Goal: Check status: Check status

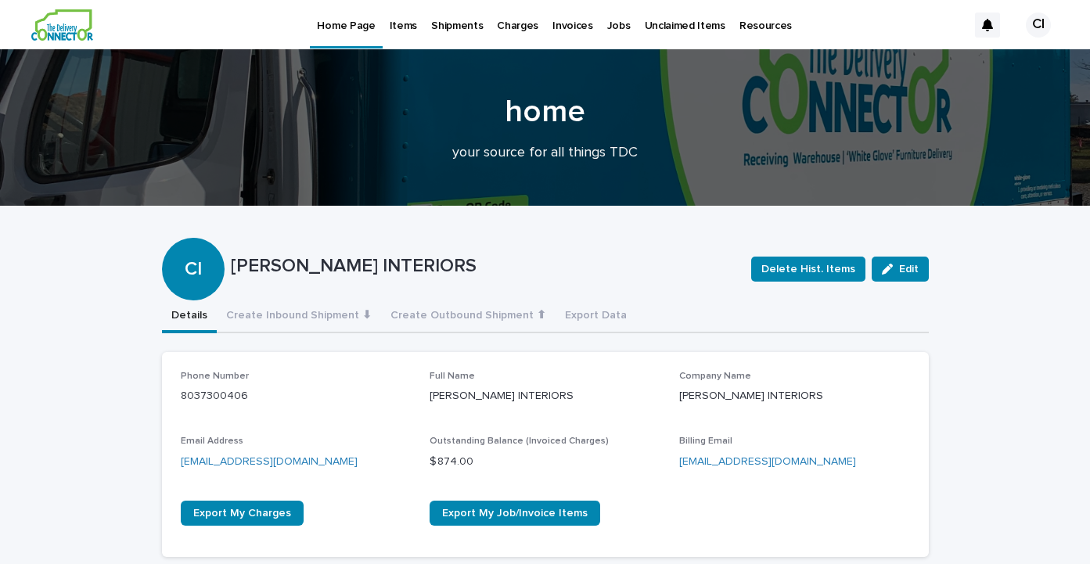
click at [450, 23] on p "Shipments" at bounding box center [457, 16] width 52 height 33
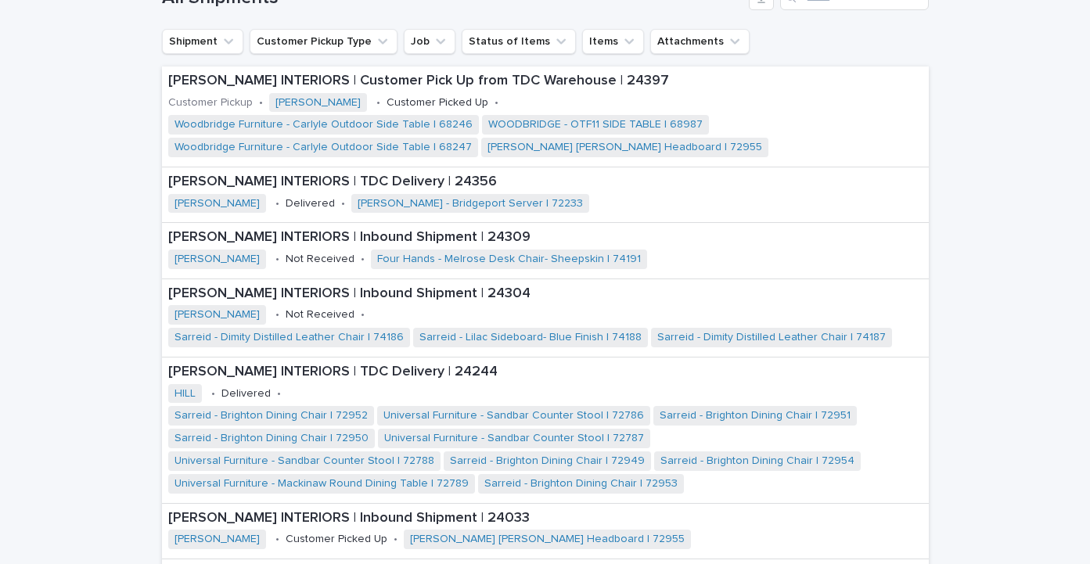
scroll to position [503, 0]
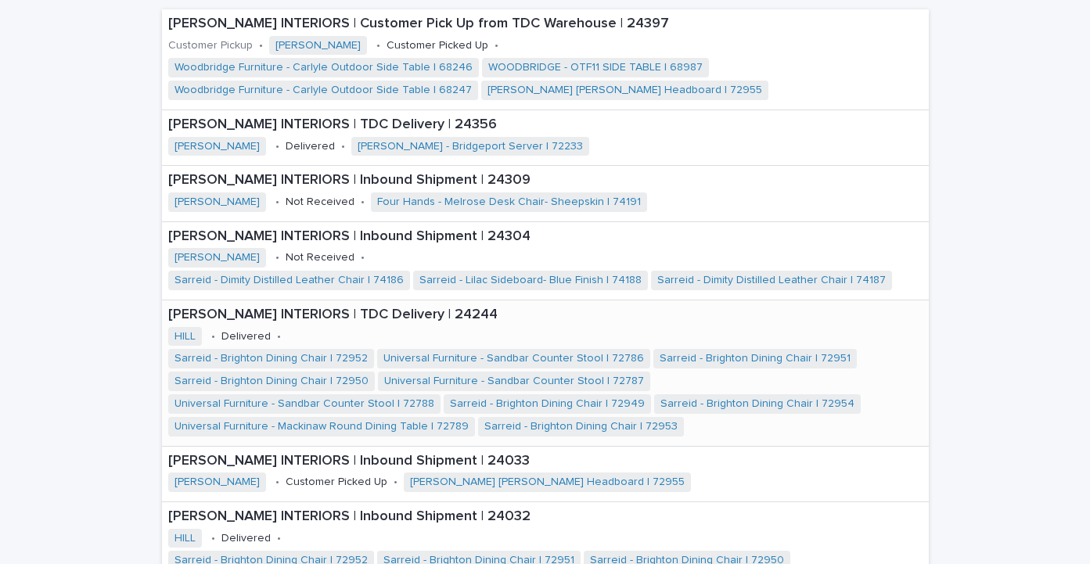
click at [228, 309] on p "[PERSON_NAME] INTERIORS | TDC Delivery | 24244" at bounding box center [545, 315] width 755 height 17
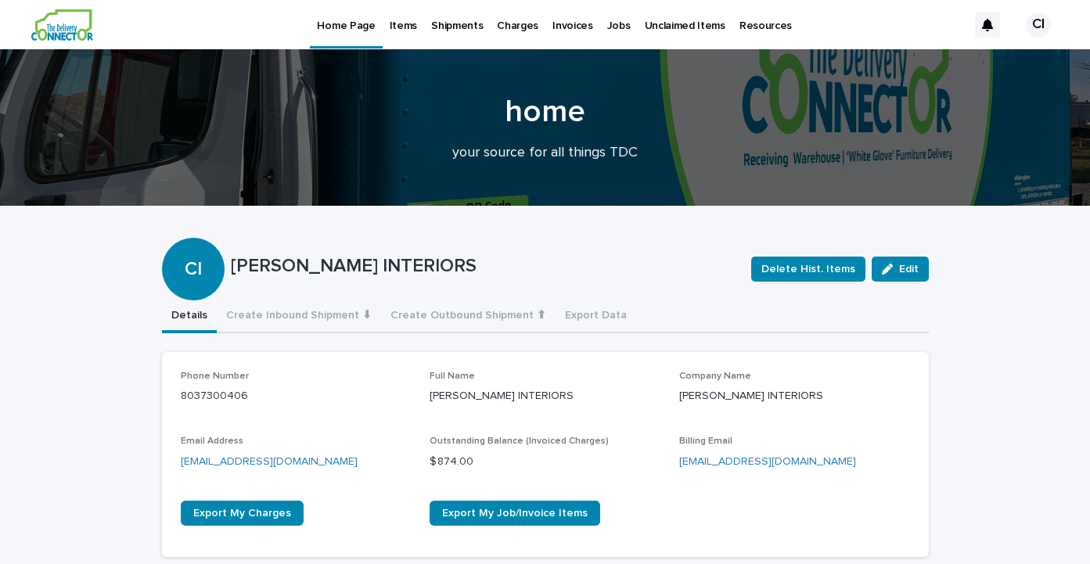
click at [448, 21] on p "Shipments" at bounding box center [457, 16] width 52 height 33
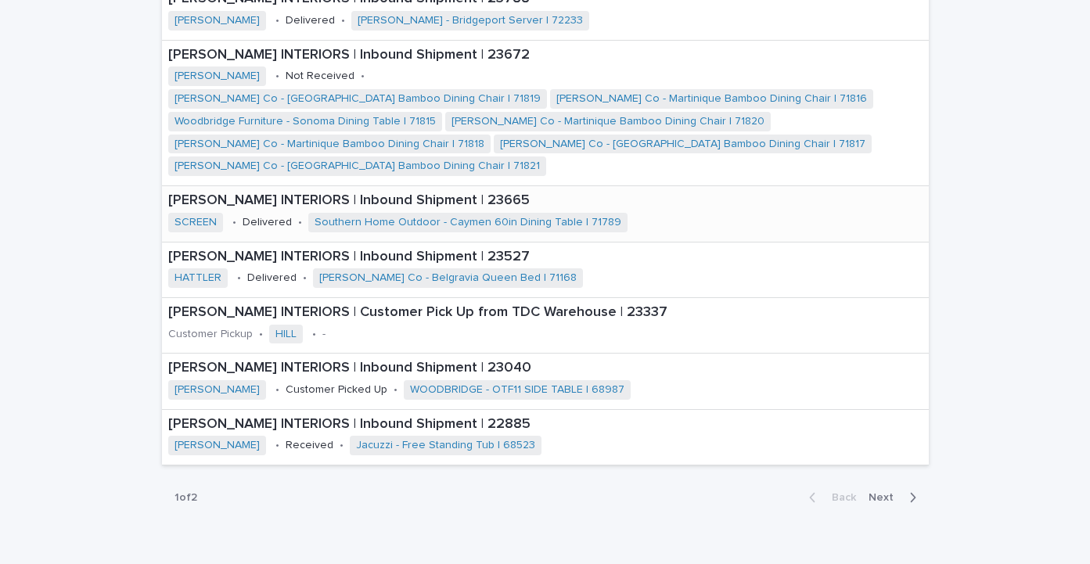
scroll to position [1569, 0]
click at [892, 493] on span "Next" at bounding box center [886, 498] width 34 height 11
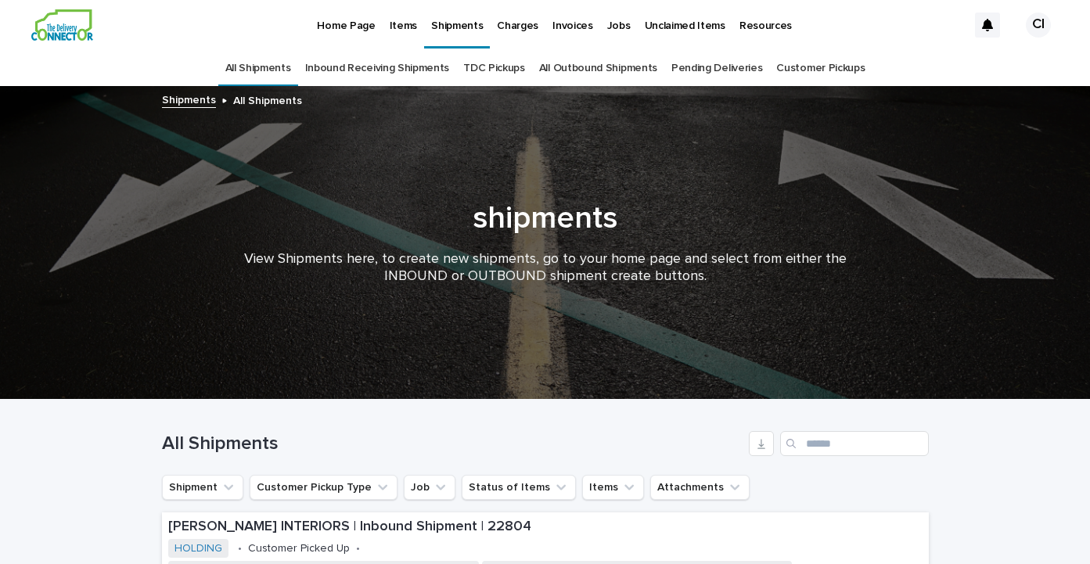
click at [607, 20] on p "Jobs" at bounding box center [618, 16] width 23 height 33
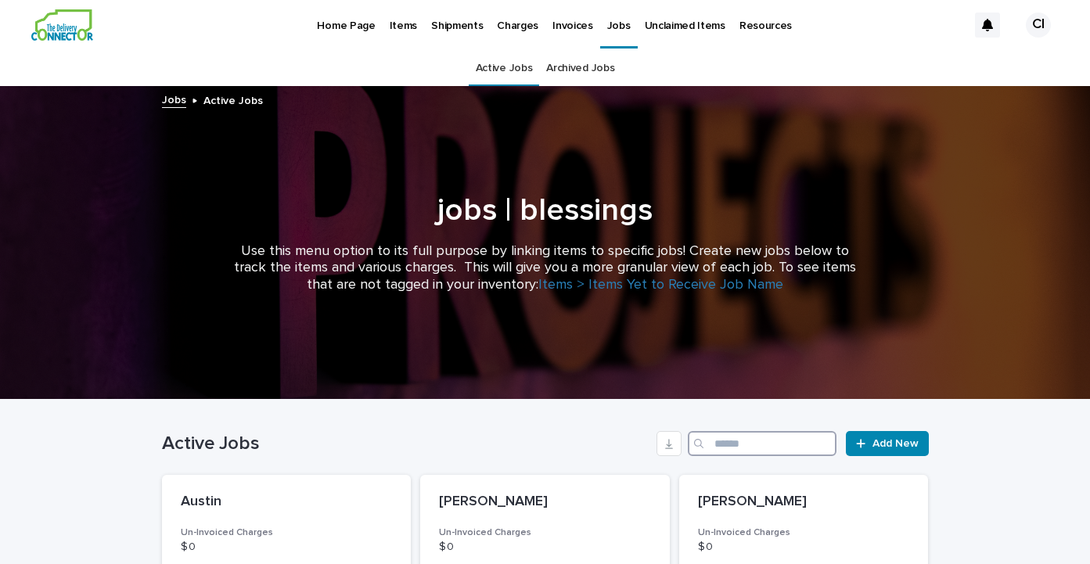
click at [727, 454] on input "Search" at bounding box center [762, 443] width 149 height 25
type input "********"
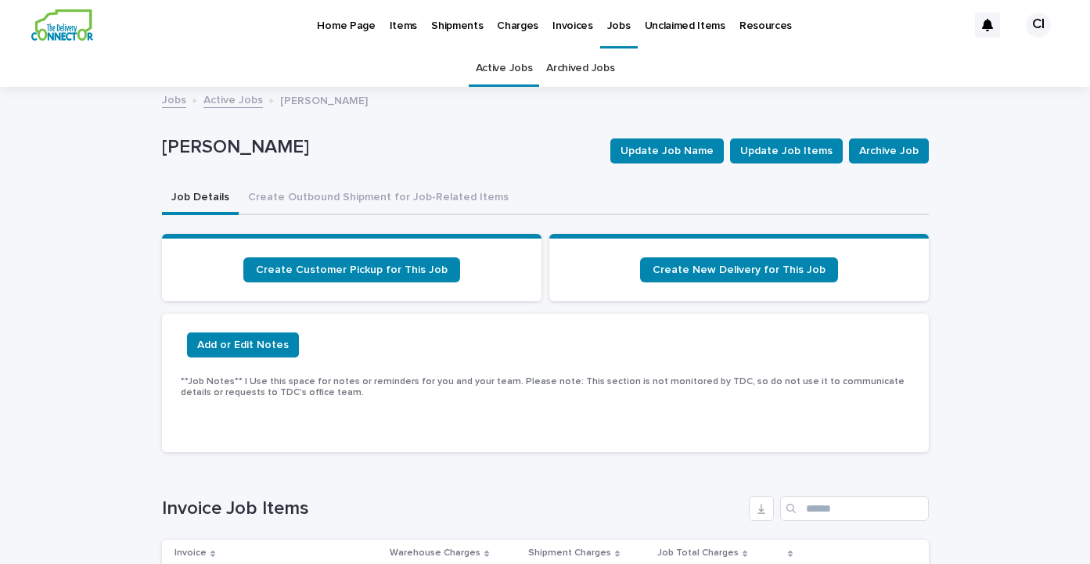
scroll to position [369, 0]
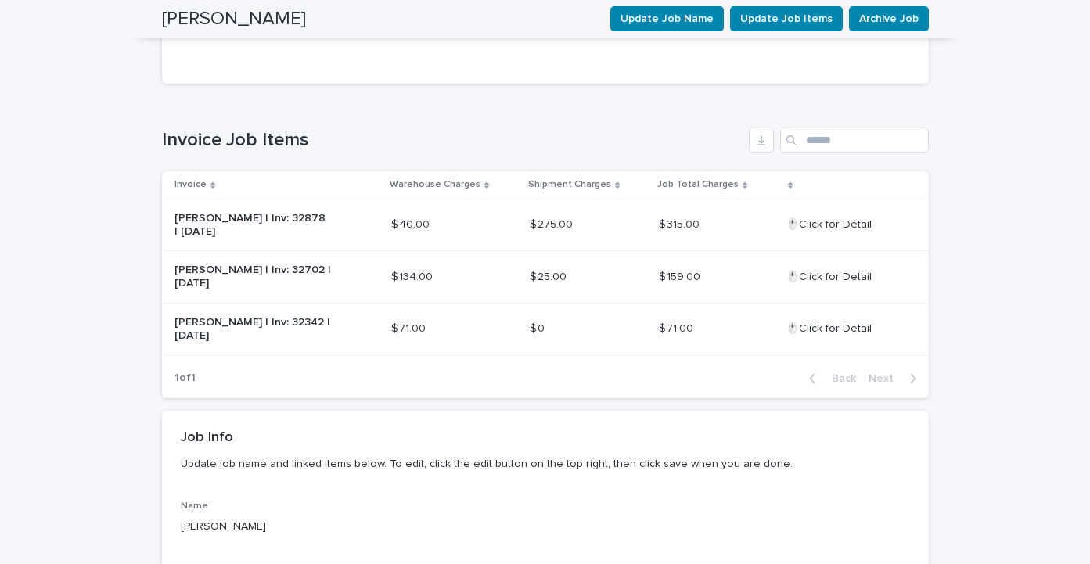
click at [254, 216] on p "[PERSON_NAME] | Inv: 32878 | [DATE]" at bounding box center [253, 225] width 157 height 27
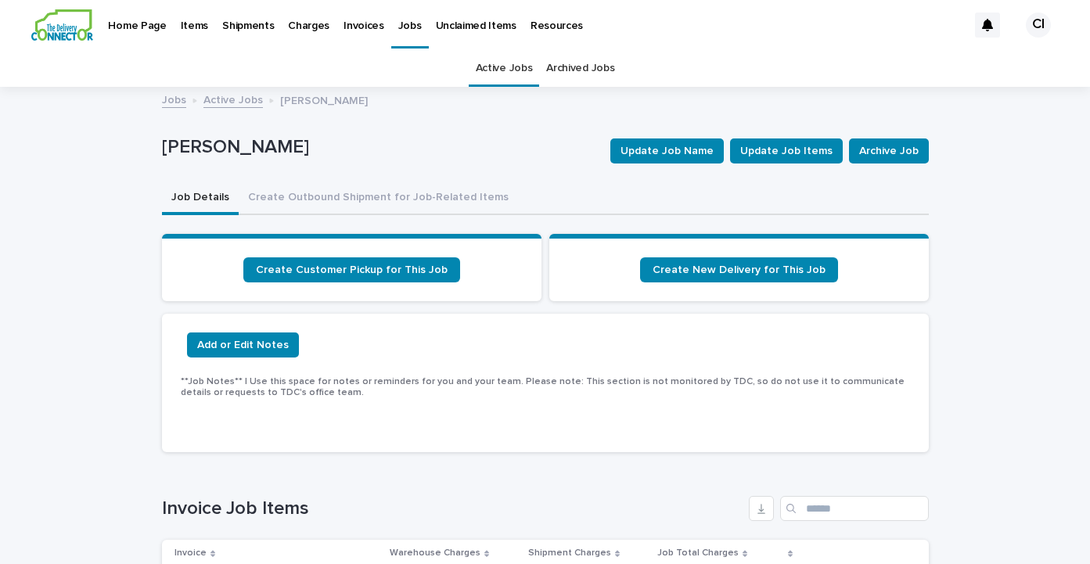
scroll to position [50, 0]
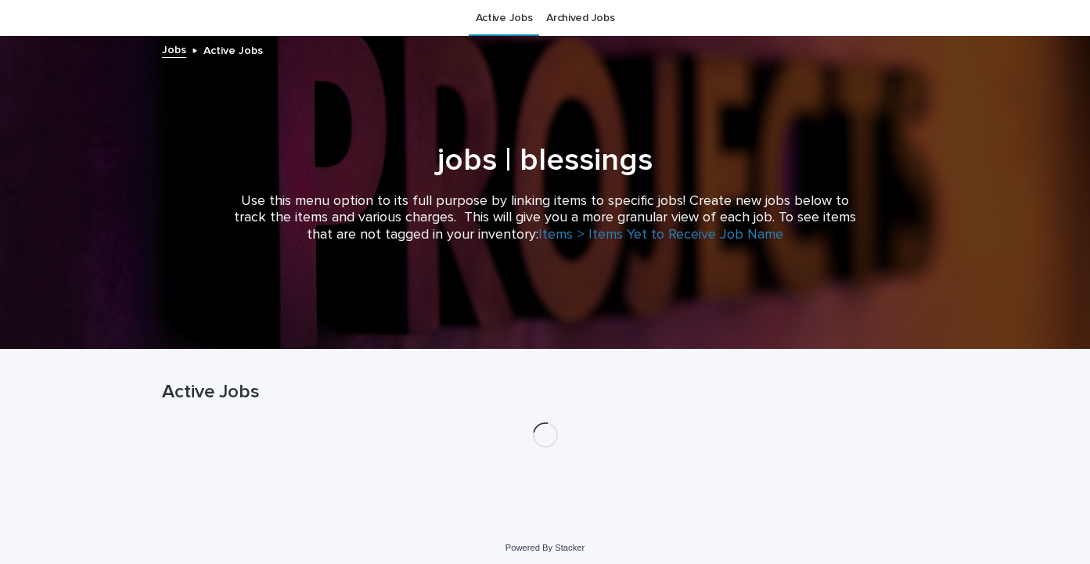
scroll to position [50, 0]
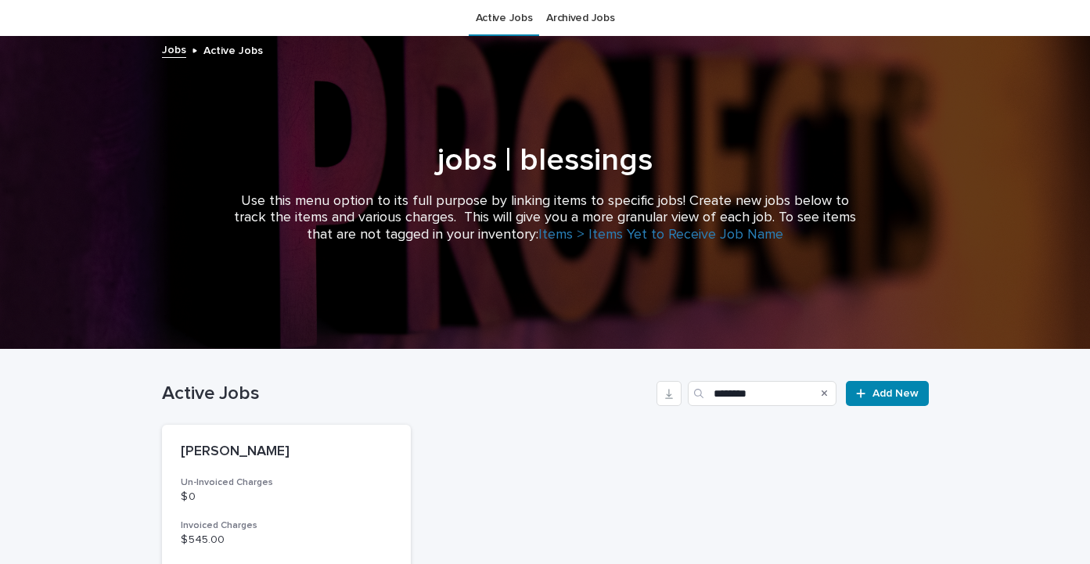
click at [825, 391] on icon "Search" at bounding box center [825, 393] width 6 height 9
click at [786, 388] on input "Search" at bounding box center [762, 393] width 149 height 25
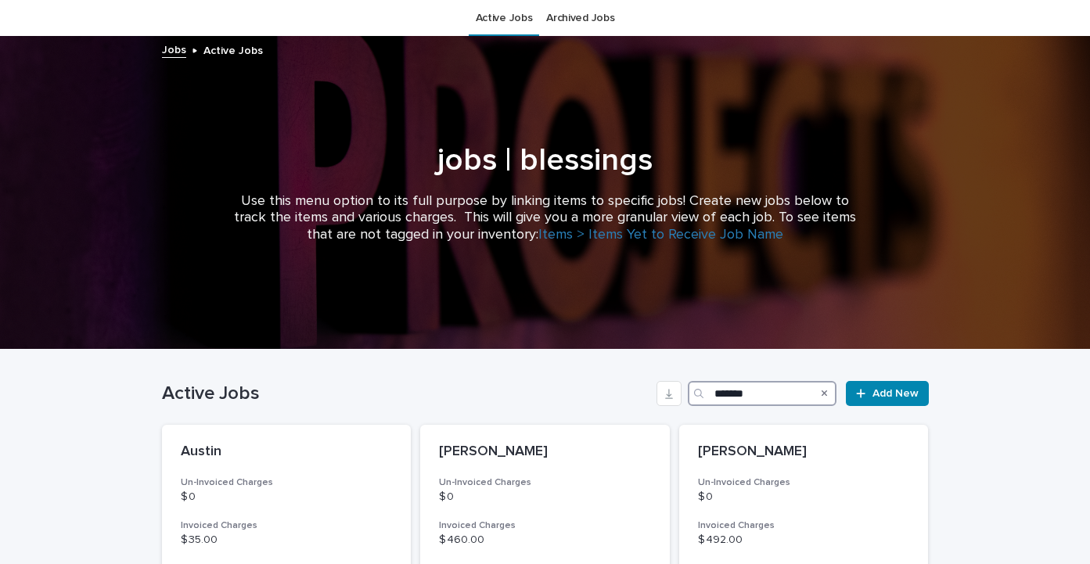
type input "*******"
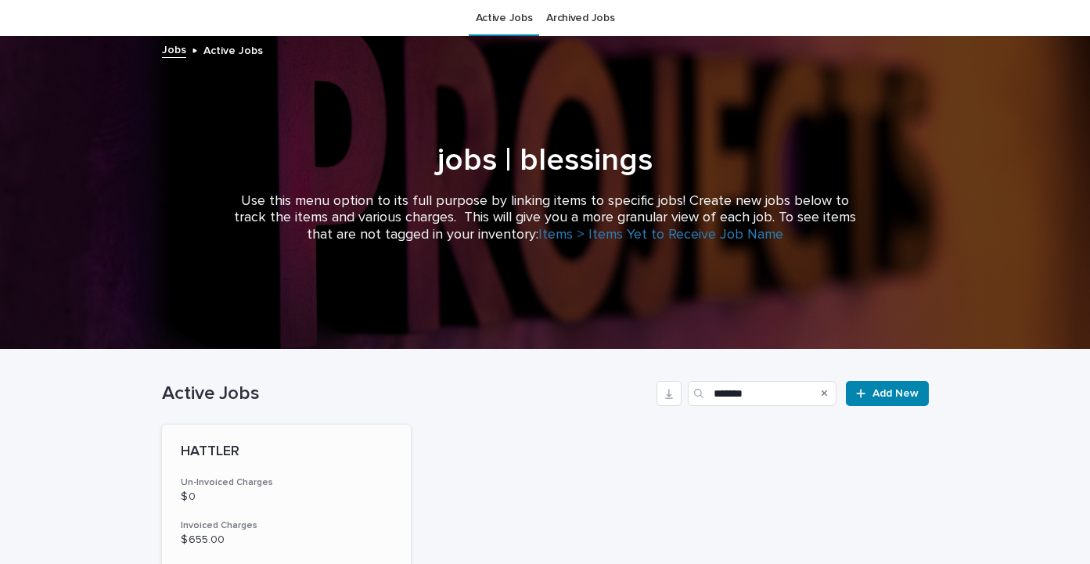
click at [266, 467] on div "HATTLER Un-Invoiced Charges $ 0 Invoiced Charges $ 655.00 Total Billable Charge…" at bounding box center [287, 560] width 250 height 270
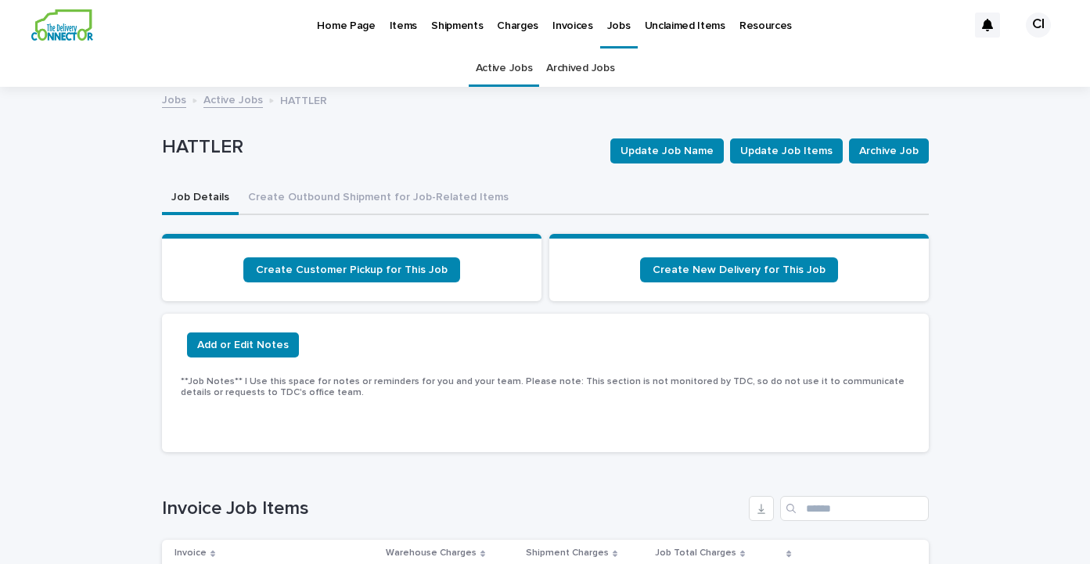
click at [334, 22] on p "Home Page" at bounding box center [346, 16] width 58 height 33
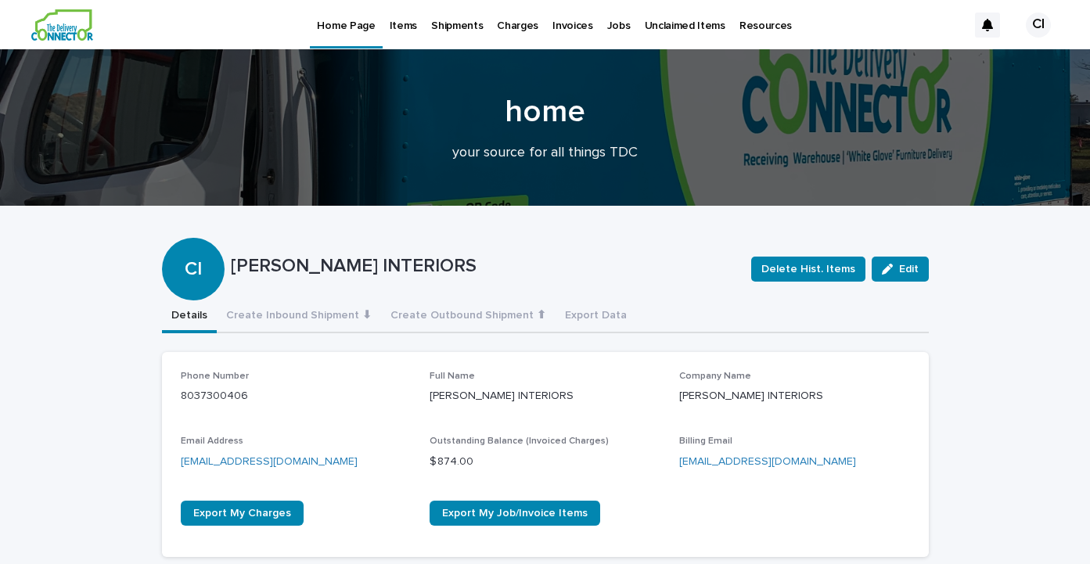
click at [453, 23] on p "Shipments" at bounding box center [457, 16] width 52 height 33
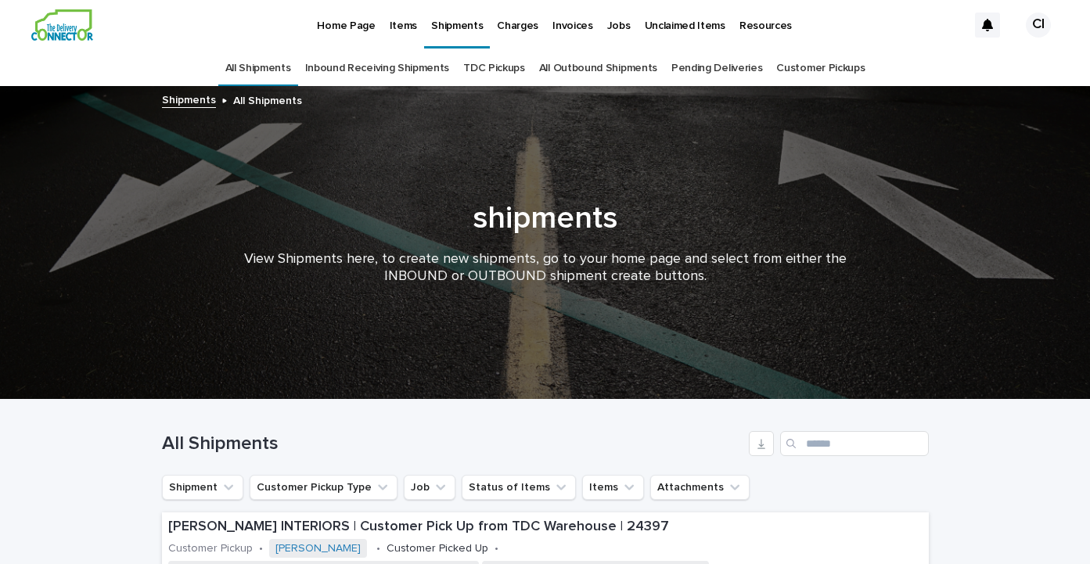
scroll to position [348, 0]
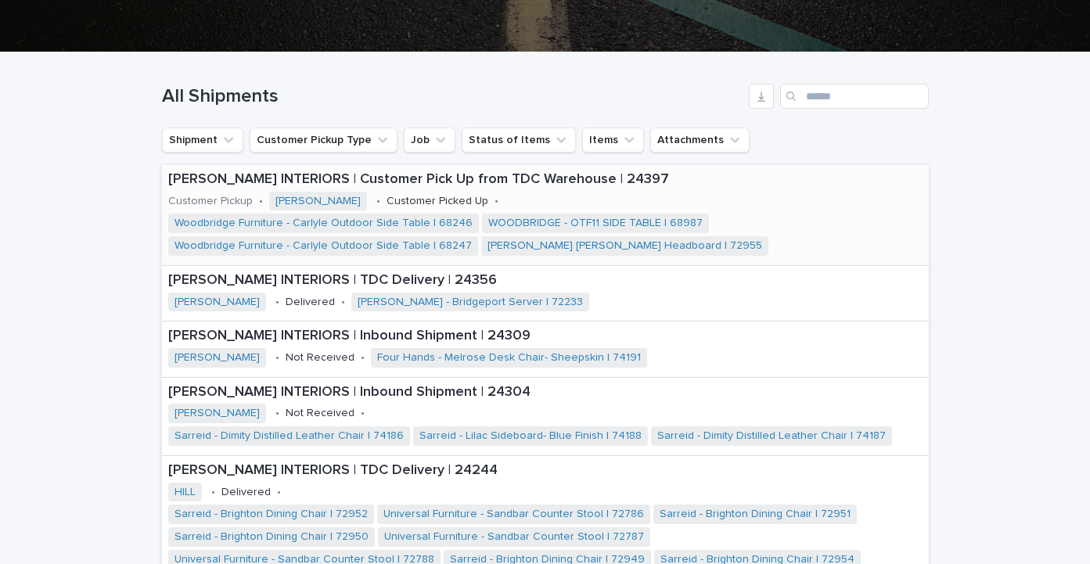
click at [221, 180] on p "[PERSON_NAME] INTERIORS | Customer Pick Up from TDC Warehouse | 24397" at bounding box center [545, 179] width 755 height 17
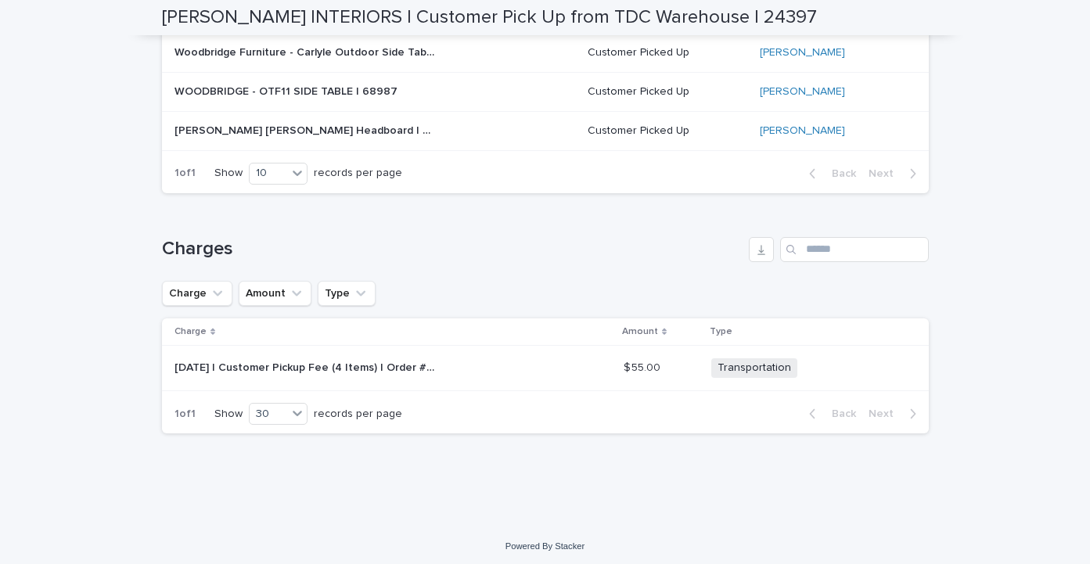
scroll to position [624, 0]
